Goal: Register for event/course

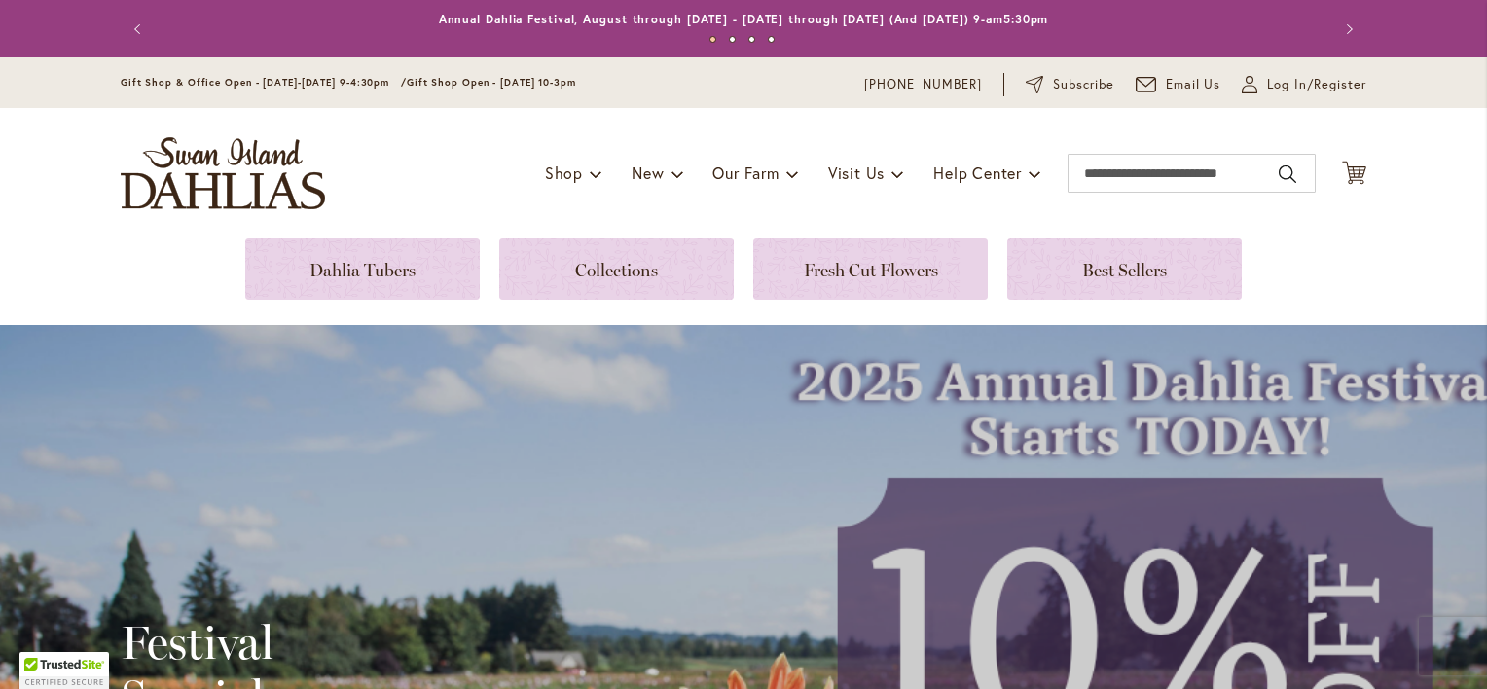
click at [1030, 177] on span at bounding box center [1035, 173] width 13 height 31
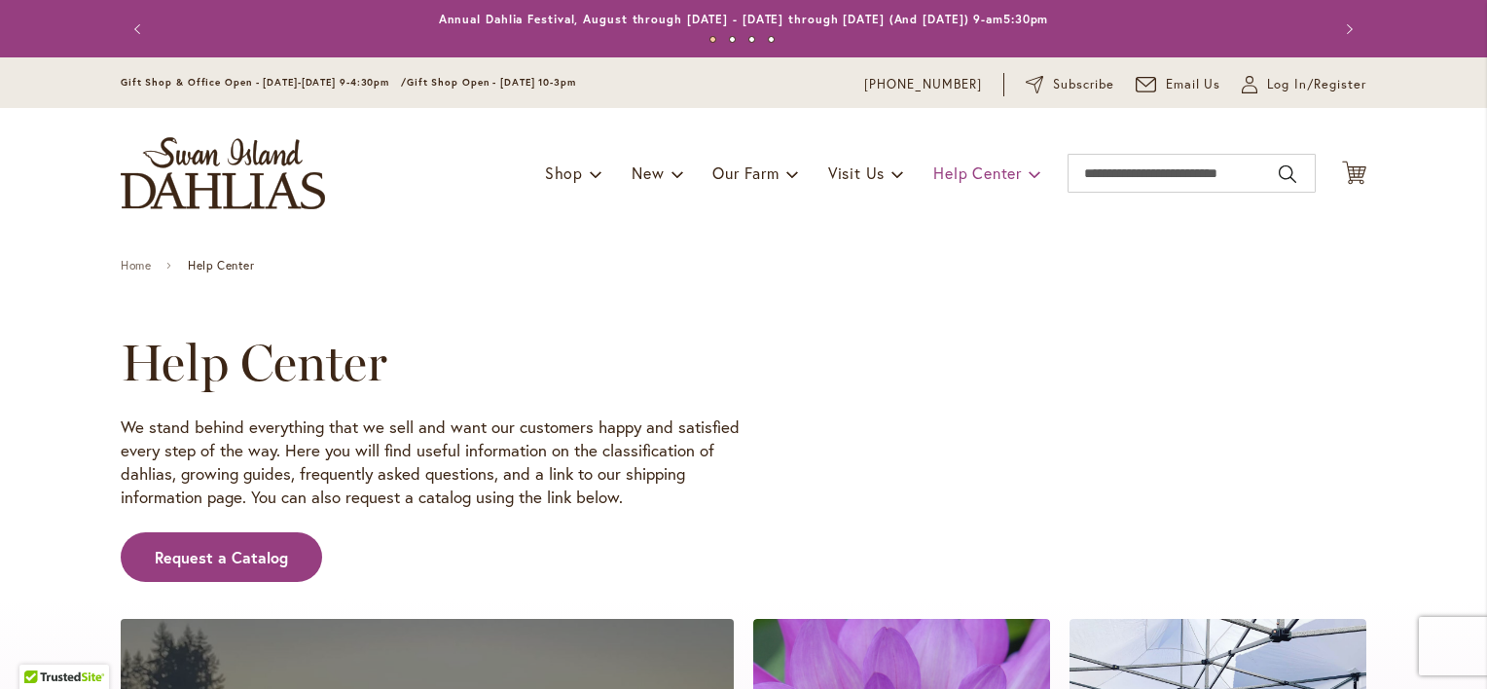
click at [1030, 167] on span at bounding box center [1035, 173] width 13 height 31
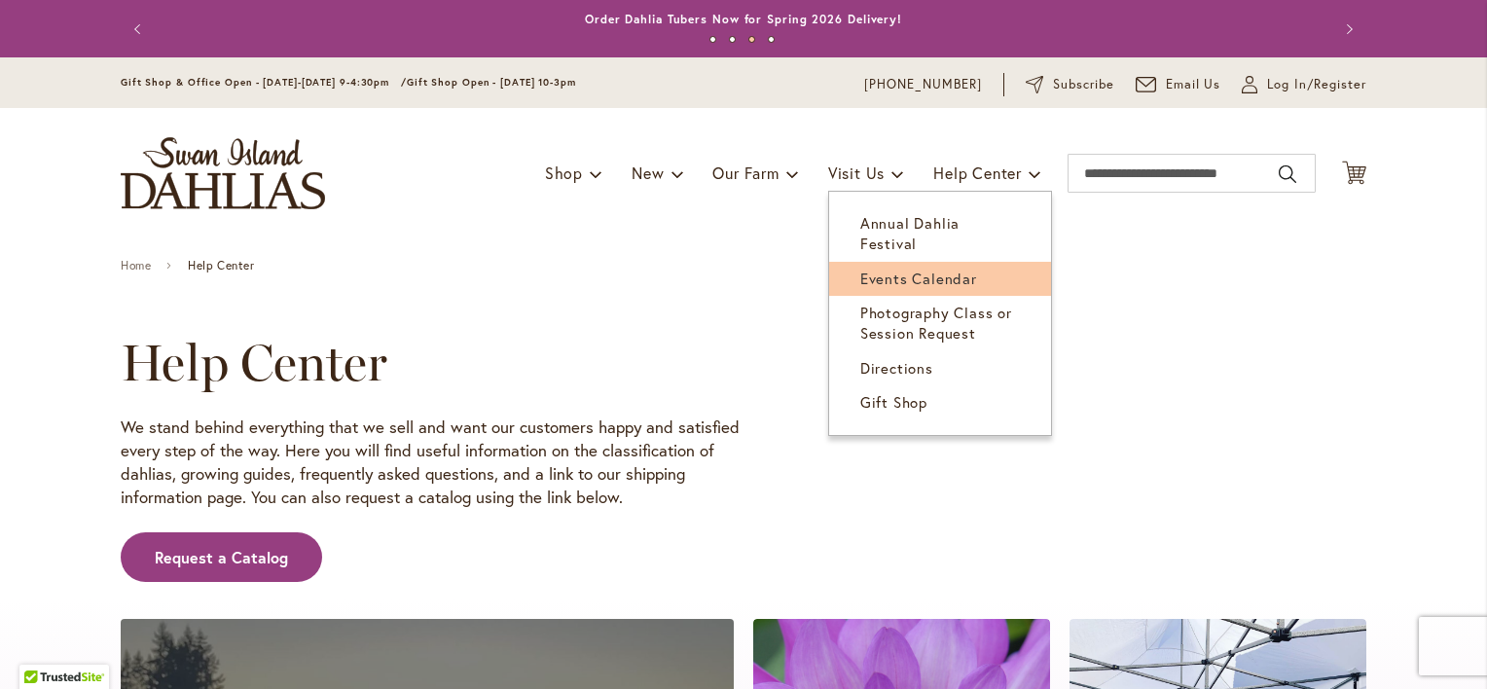
click at [897, 269] on span "Events Calendar" at bounding box center [918, 278] width 117 height 19
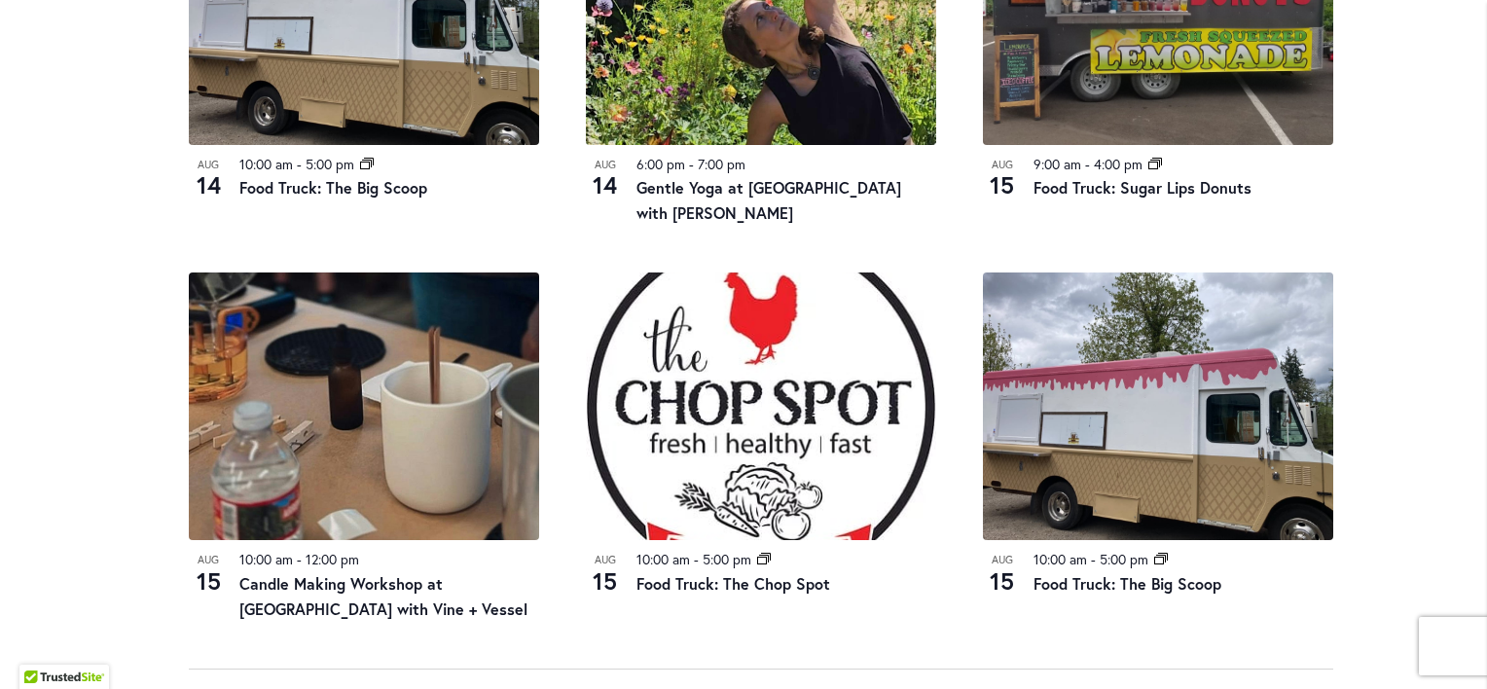
scroll to position [1937, 0]
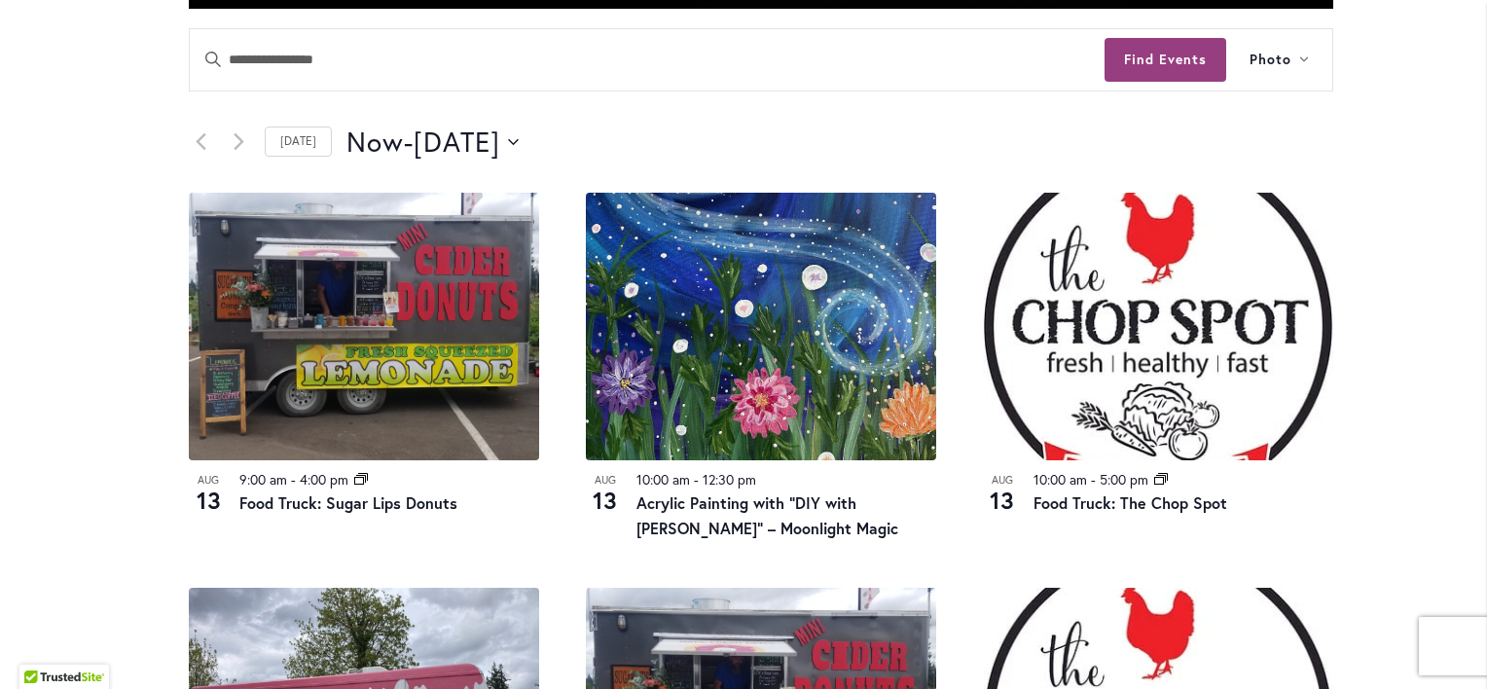
scroll to position [907, 0]
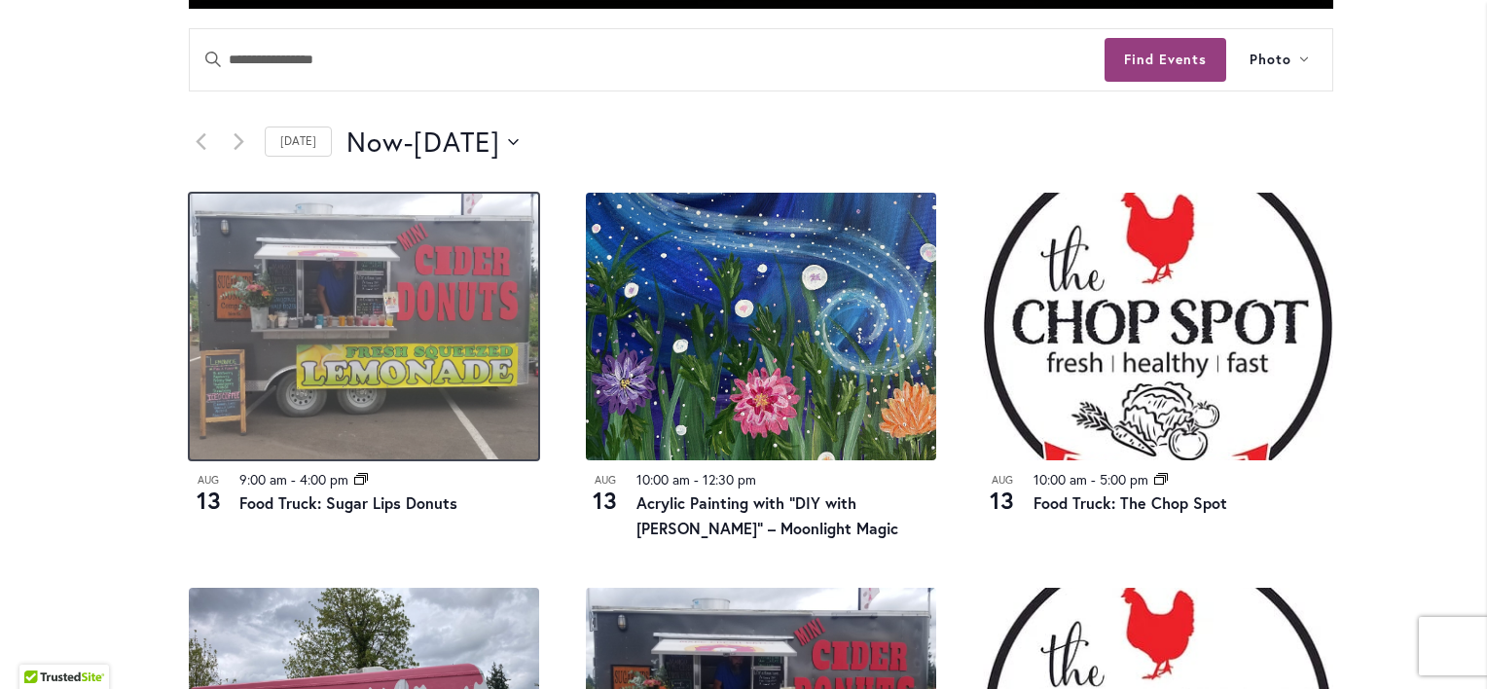
click at [292, 343] on img at bounding box center [364, 327] width 350 height 268
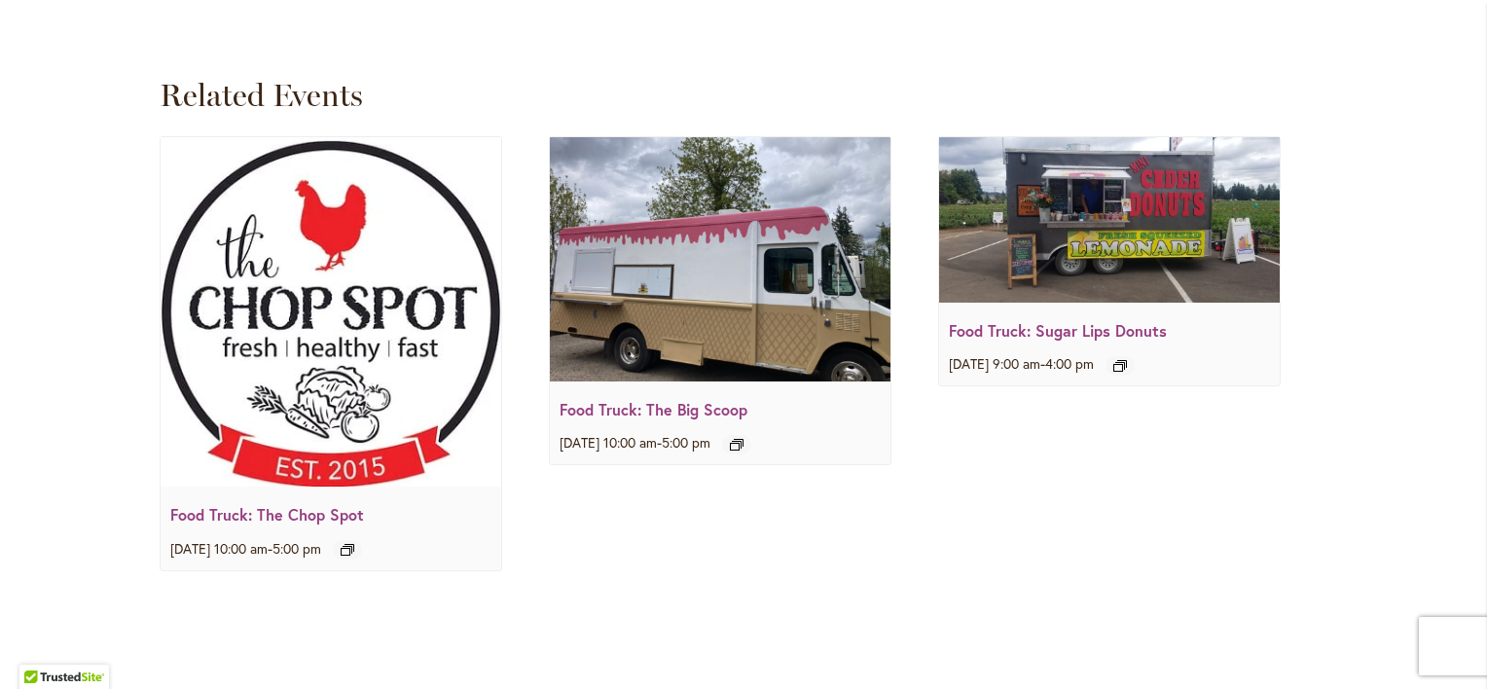
scroll to position [2537, 0]
click at [312, 366] on img at bounding box center [331, 311] width 341 height 350
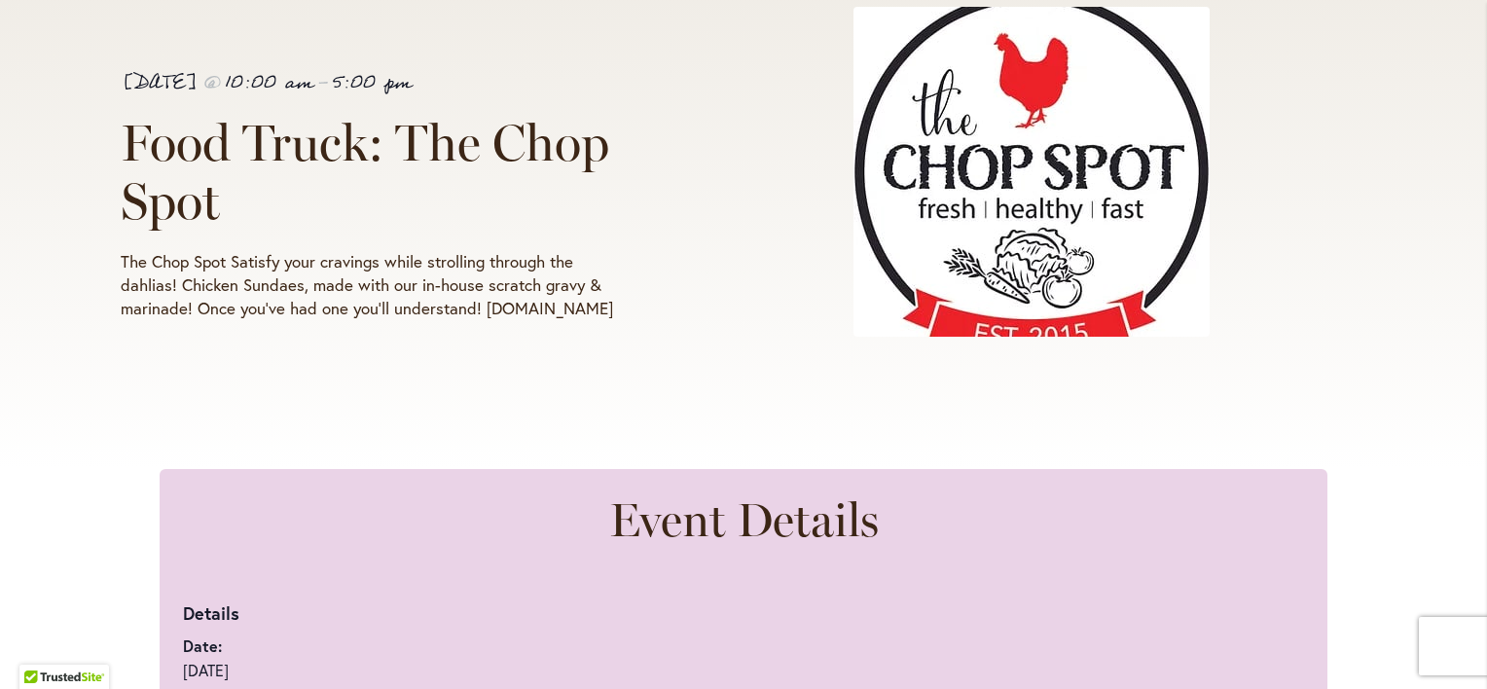
scroll to position [402, 0]
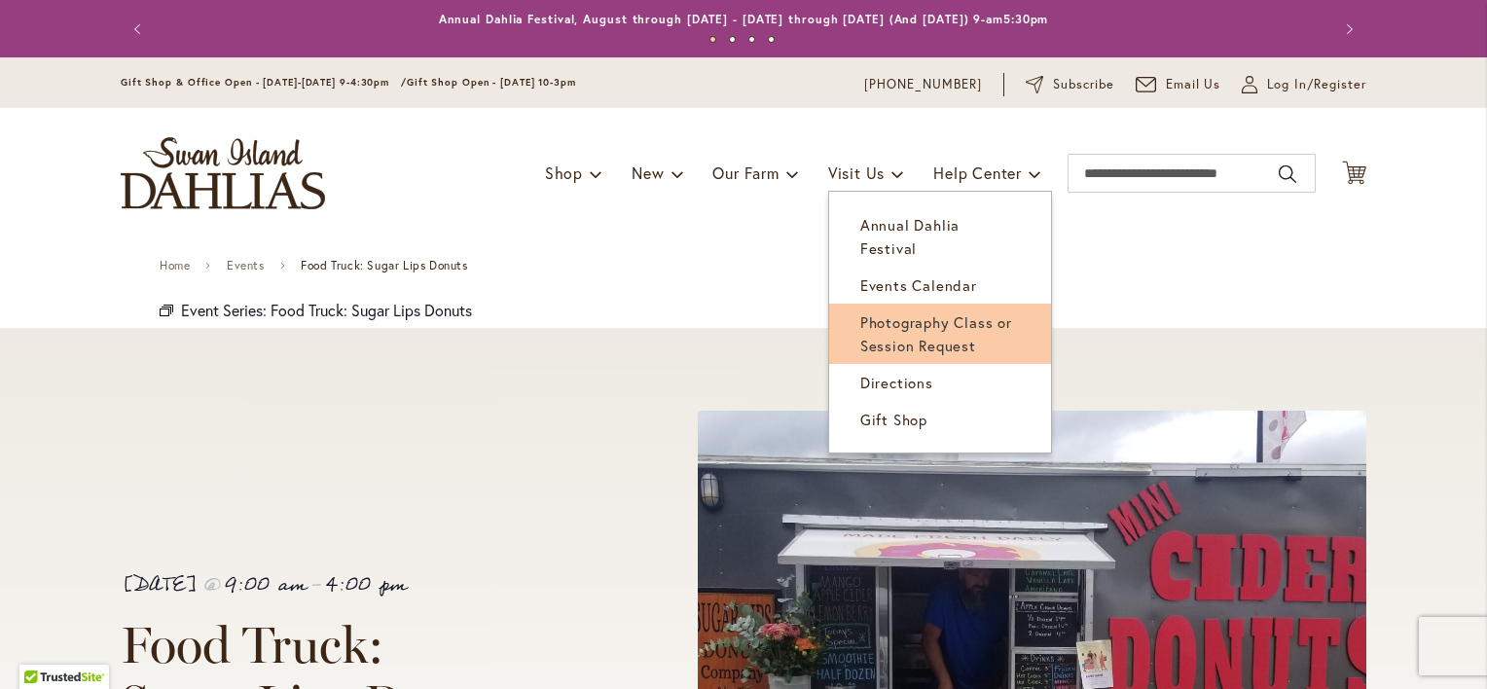
click at [917, 312] on span "Photography Class or Session Request" at bounding box center [936, 333] width 152 height 43
